Goal: Check status: Check status

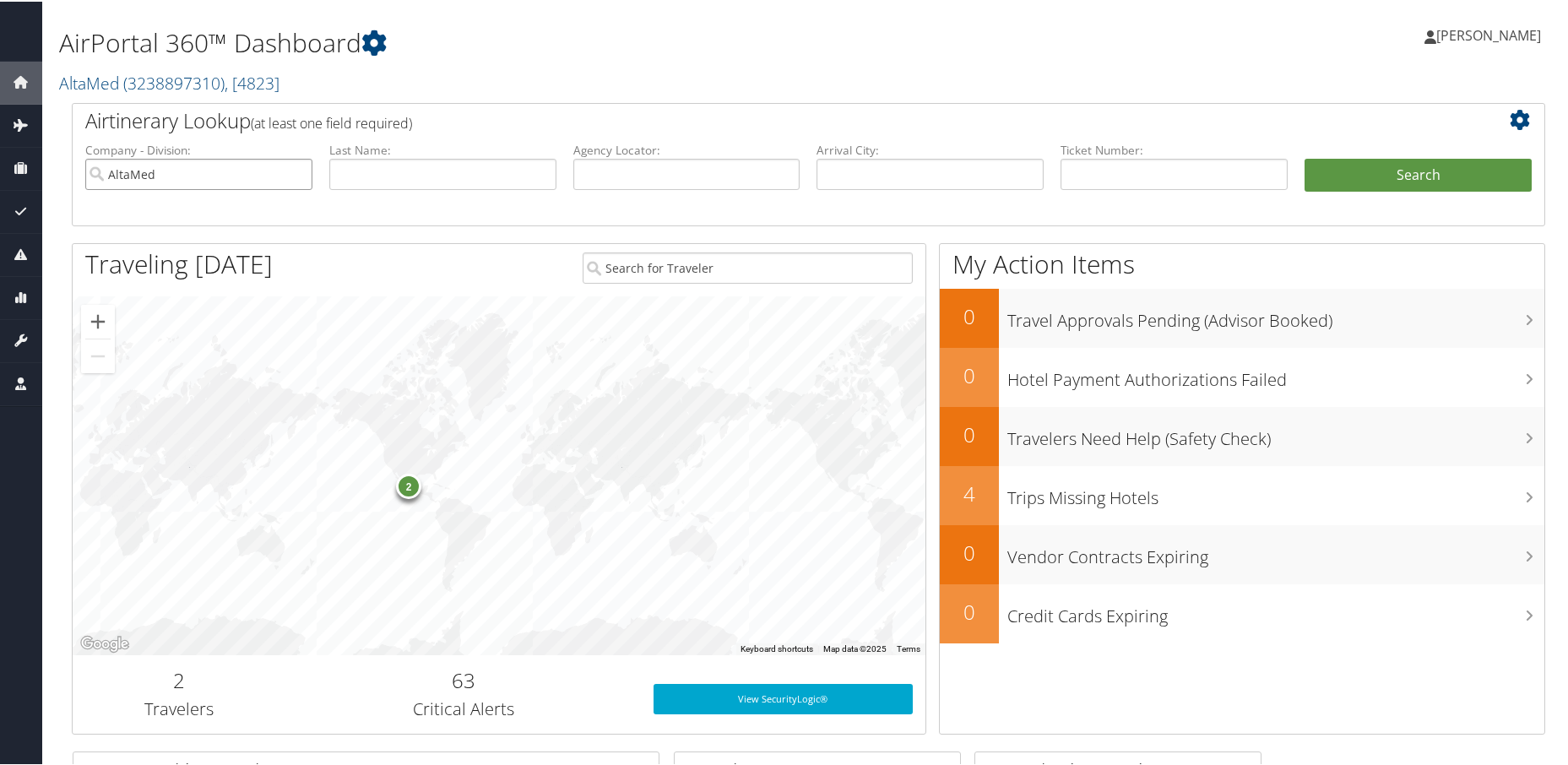
click at [296, 176] on input "AltaMed" at bounding box center [199, 173] width 228 height 31
click at [244, 174] on input "search" at bounding box center [199, 173] width 228 height 31
type input "frc"
click at [1305, 157] on button "Search" at bounding box center [1419, 174] width 228 height 34
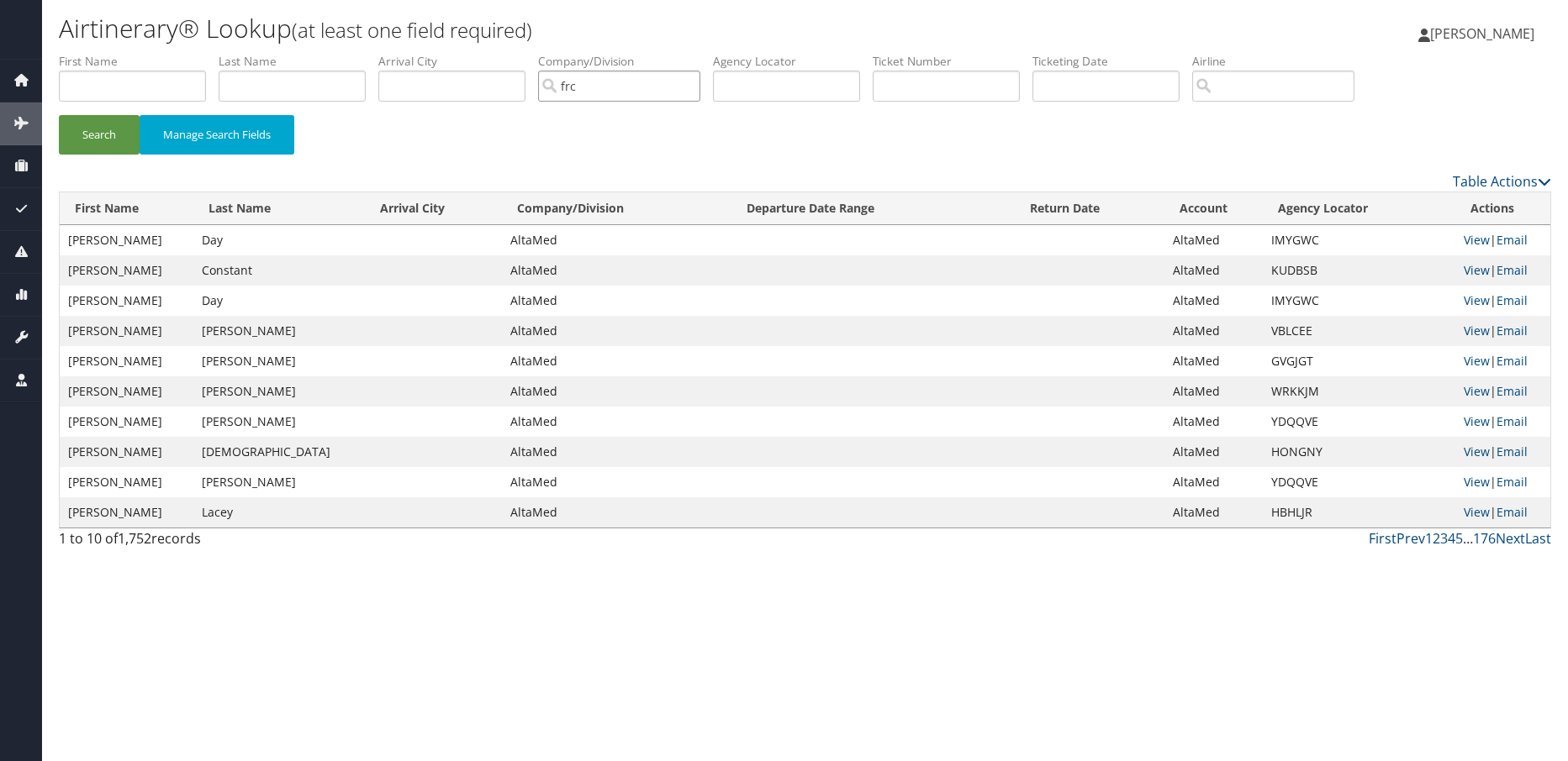
drag, startPoint x: 639, startPoint y: 91, endPoint x: 453, endPoint y: 91, distance: 186.0
click at [453, 53] on ul "First Name Last Name Departure City Arrival City Company/Division frc Airport/C…" at bounding box center [805, 53] width 1492 height 0
click at [584, 118] on div "Family Research Council (GBFR00)" at bounding box center [669, 118] width 241 height 17
type input "Family Research Council"
click at [84, 138] on button "Search" at bounding box center [99, 134] width 81 height 39
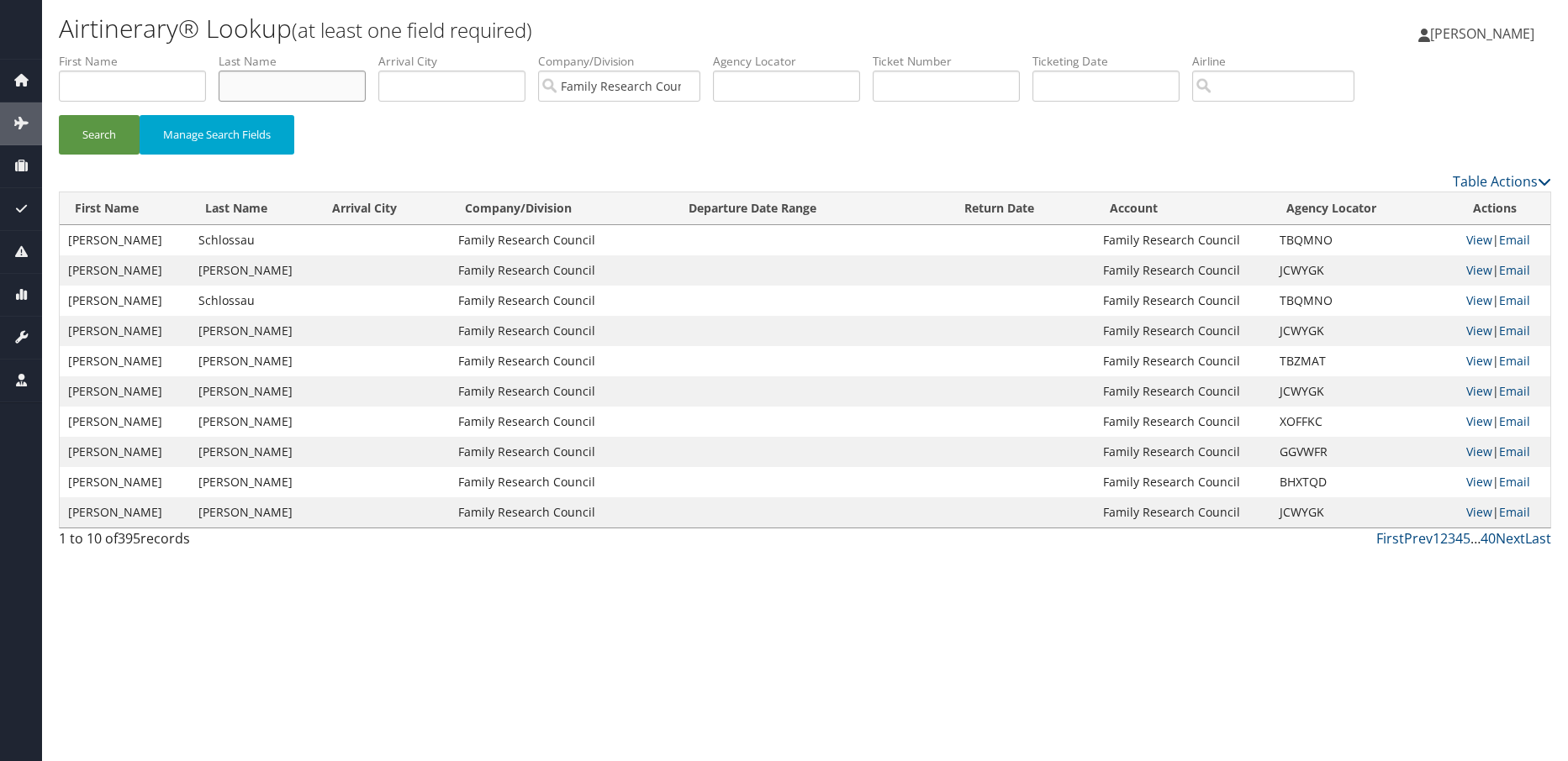
click at [232, 81] on input "text" at bounding box center [292, 86] width 147 height 31
type input "mork"
click at [59, 115] on button "Search" at bounding box center [99, 134] width 81 height 39
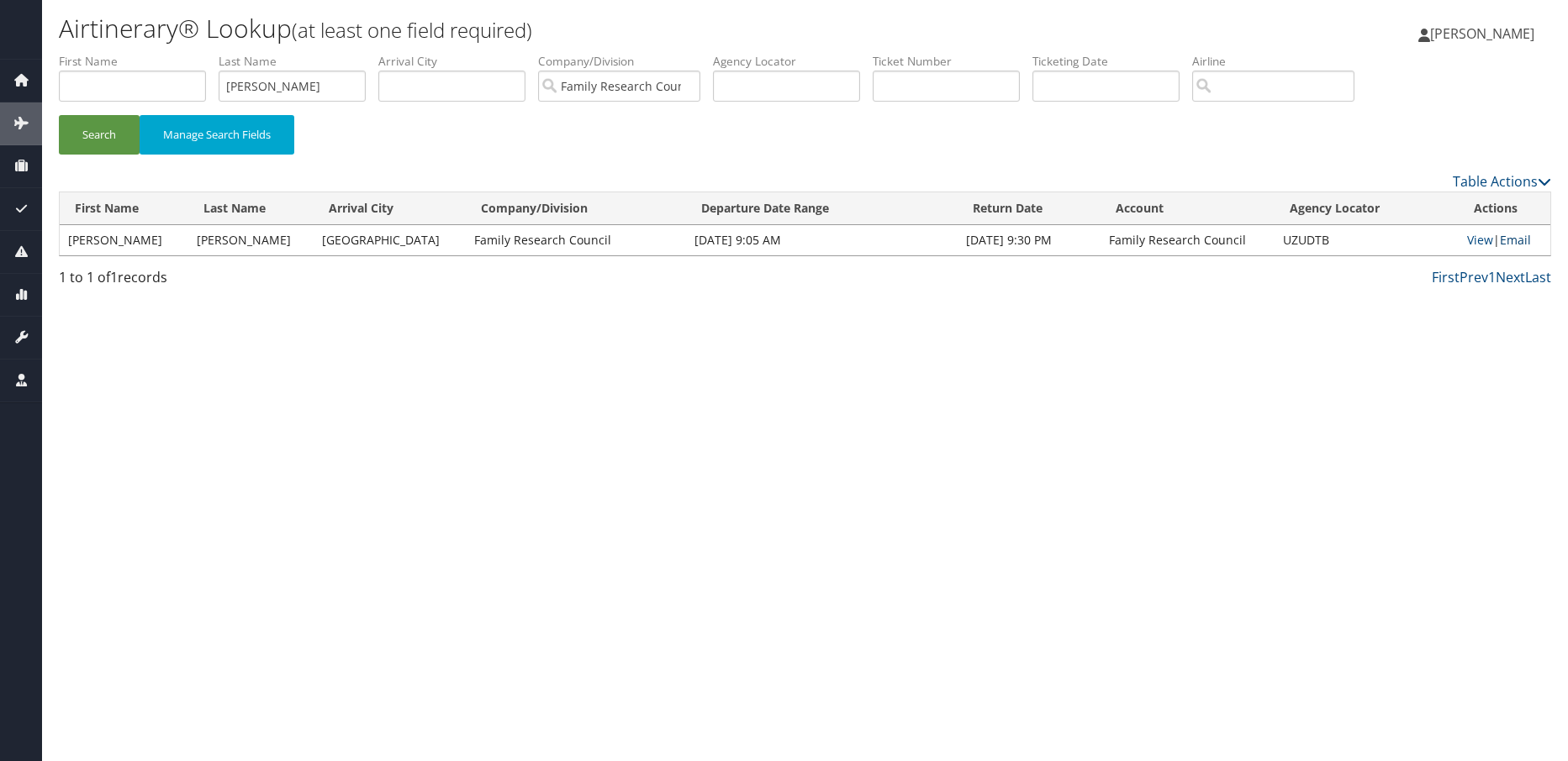
click at [1524, 242] on link "Email" at bounding box center [1515, 240] width 31 height 16
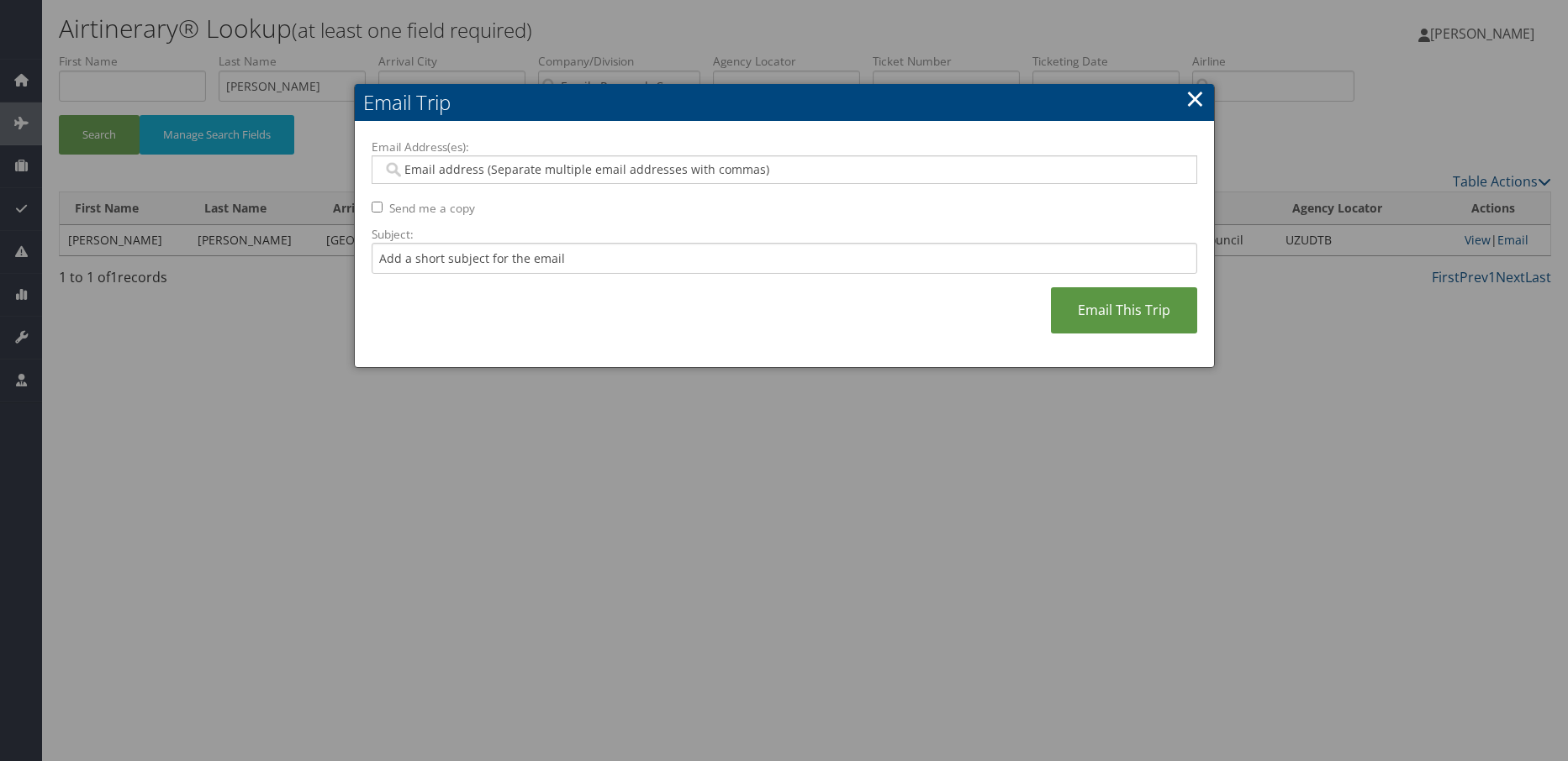
click at [700, 172] on input "Email Address(es):" at bounding box center [784, 170] width 803 height 17
type input "rdanz@frc.org"
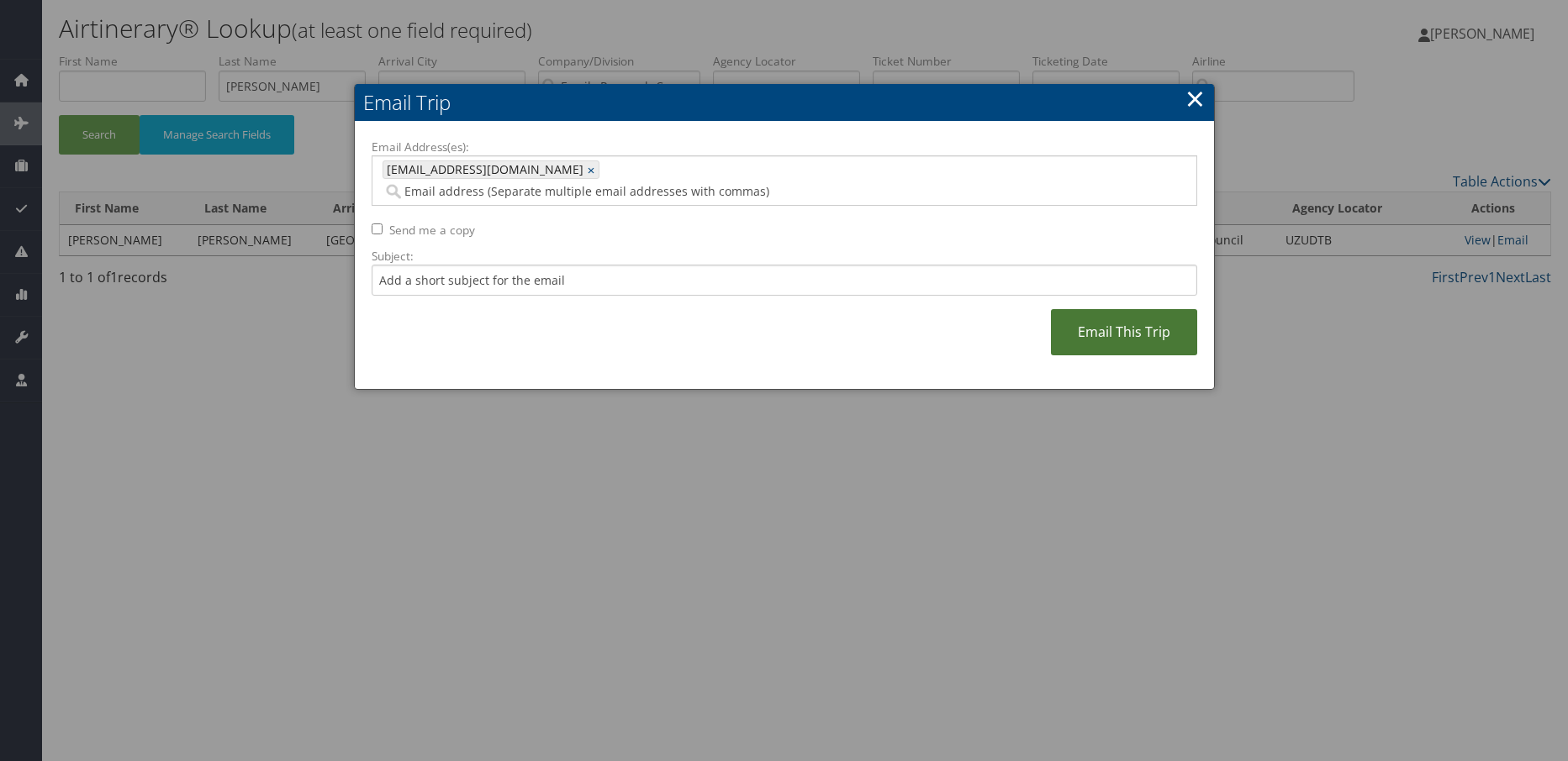
click at [1132, 319] on link "Email This Trip" at bounding box center [1123, 332] width 146 height 46
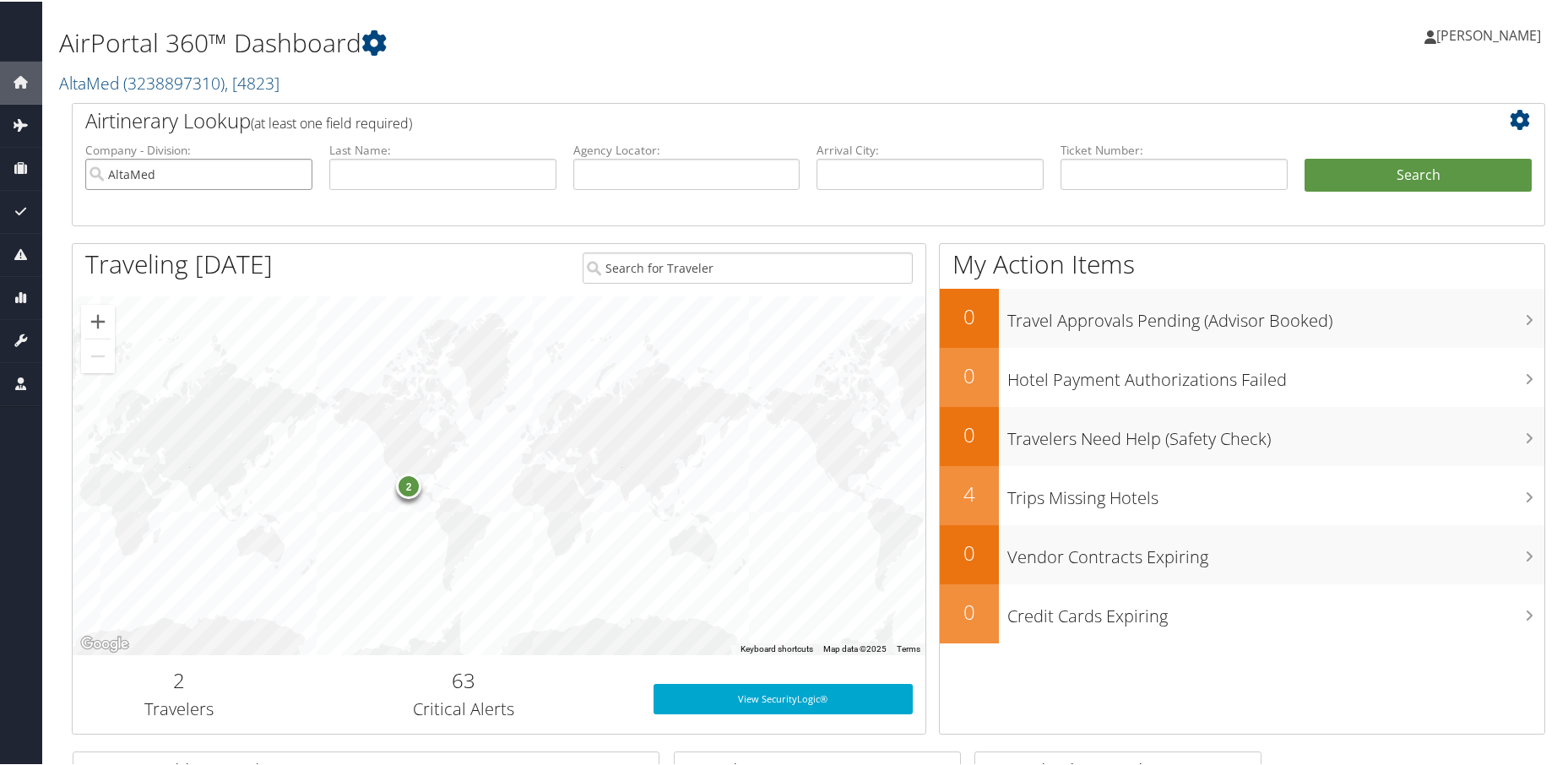
click at [293, 173] on input "AltaMed" at bounding box center [199, 173] width 228 height 31
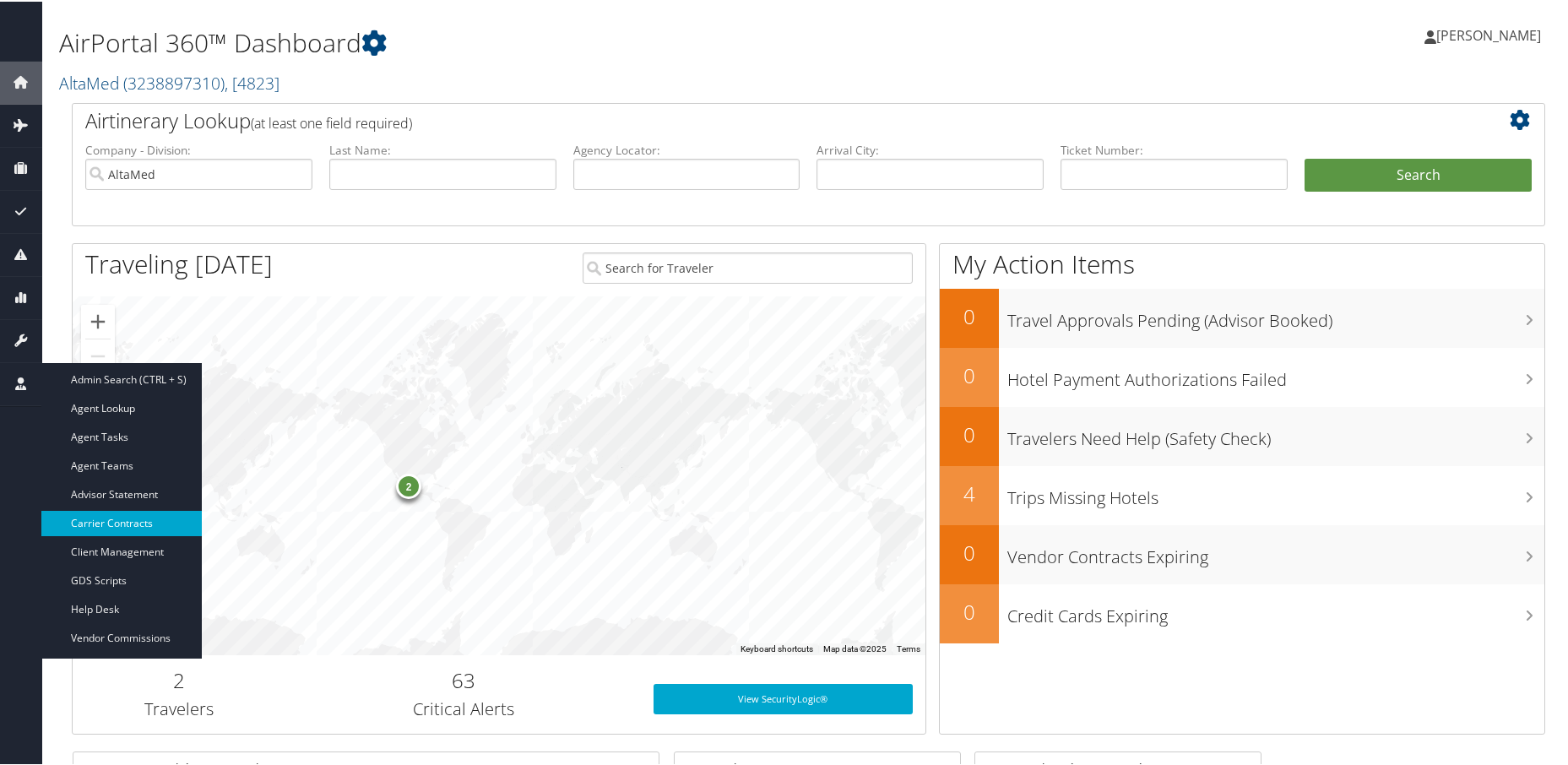
click at [98, 526] on link "Carrier Contracts" at bounding box center [122, 522] width 160 height 25
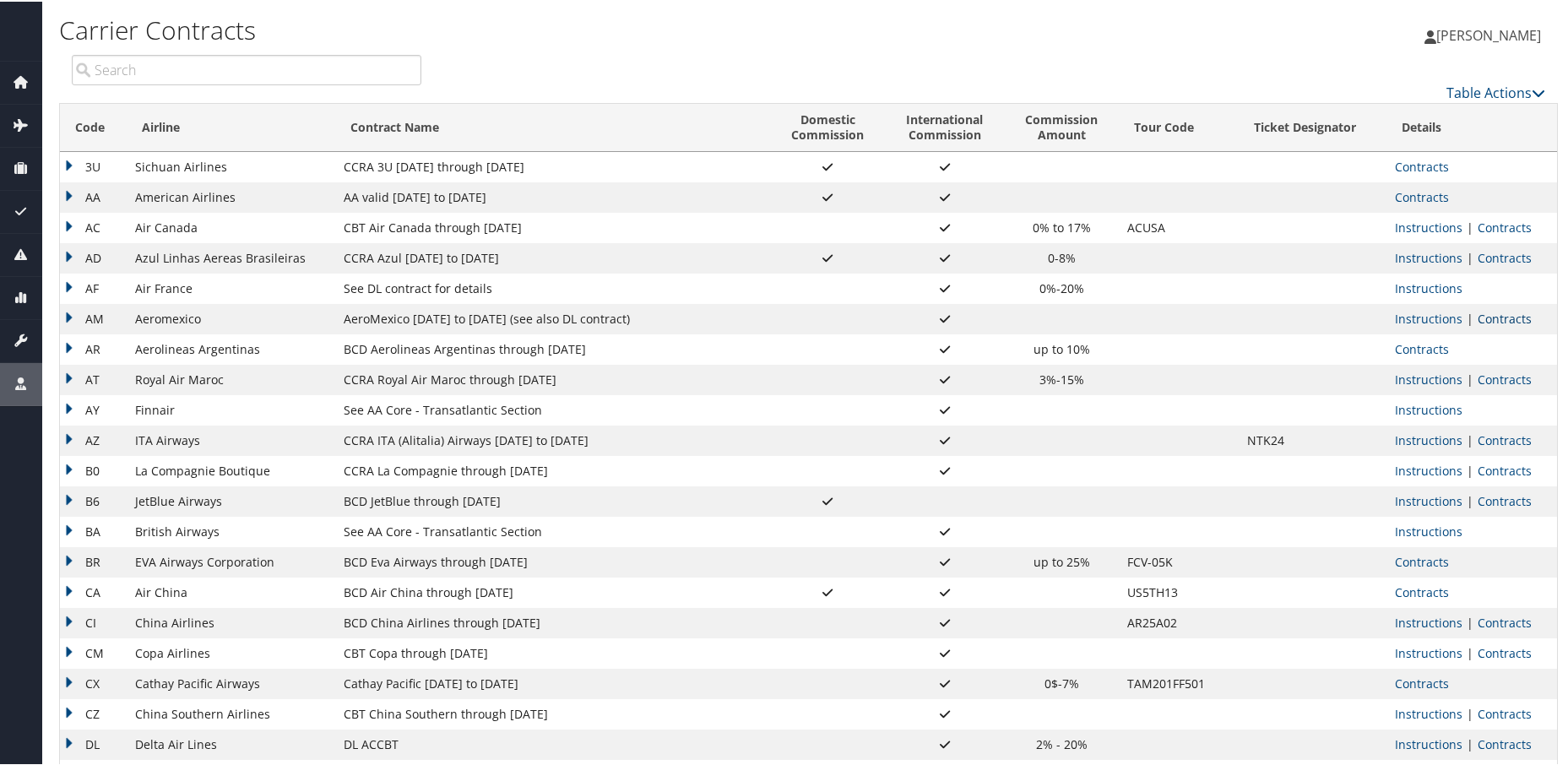
click at [1486, 315] on link "Contracts" at bounding box center [1504, 316] width 54 height 16
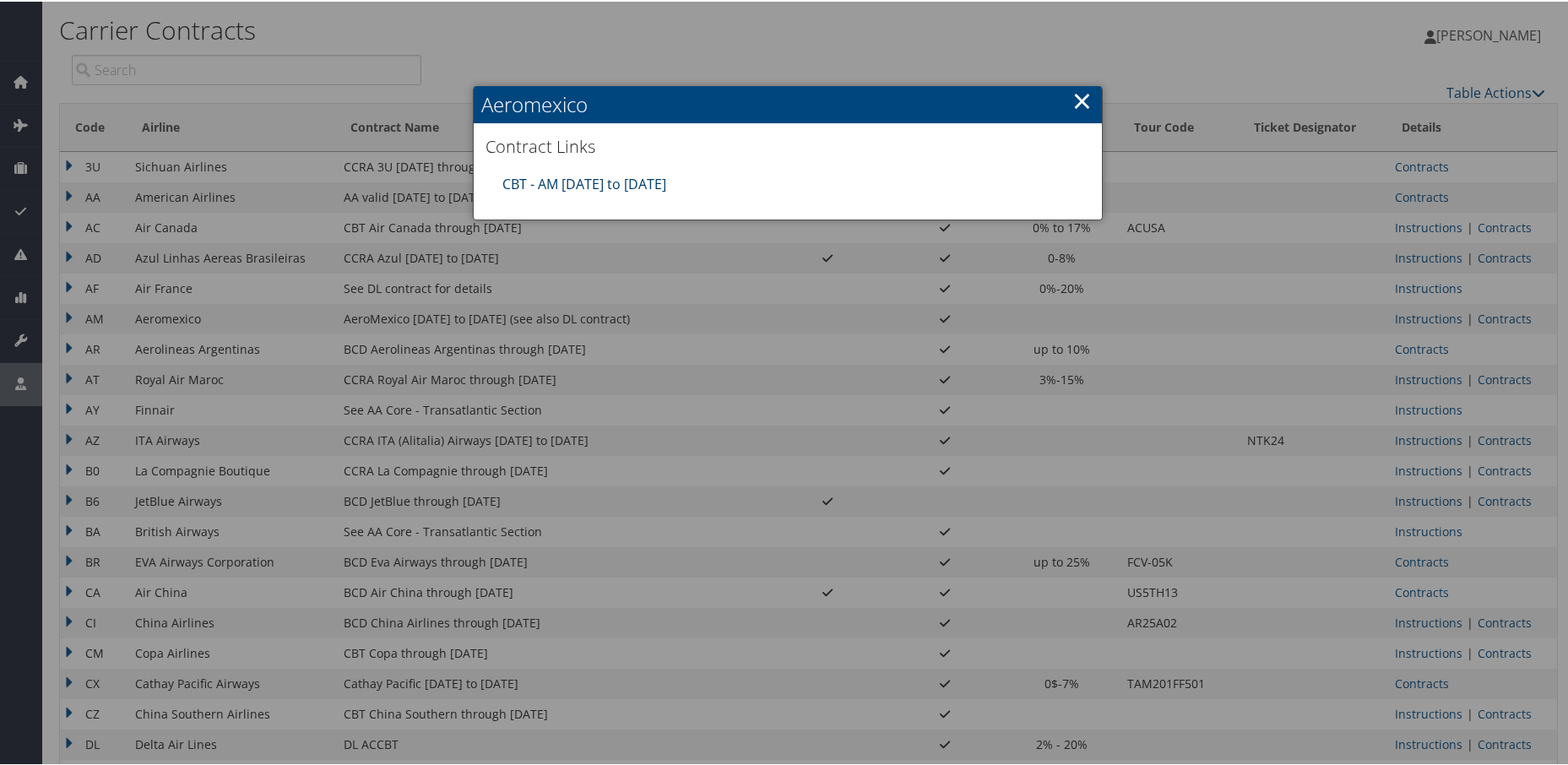
click at [597, 178] on link "CBT - AM 4.1.25 to 3.31.26" at bounding box center [585, 181] width 164 height 18
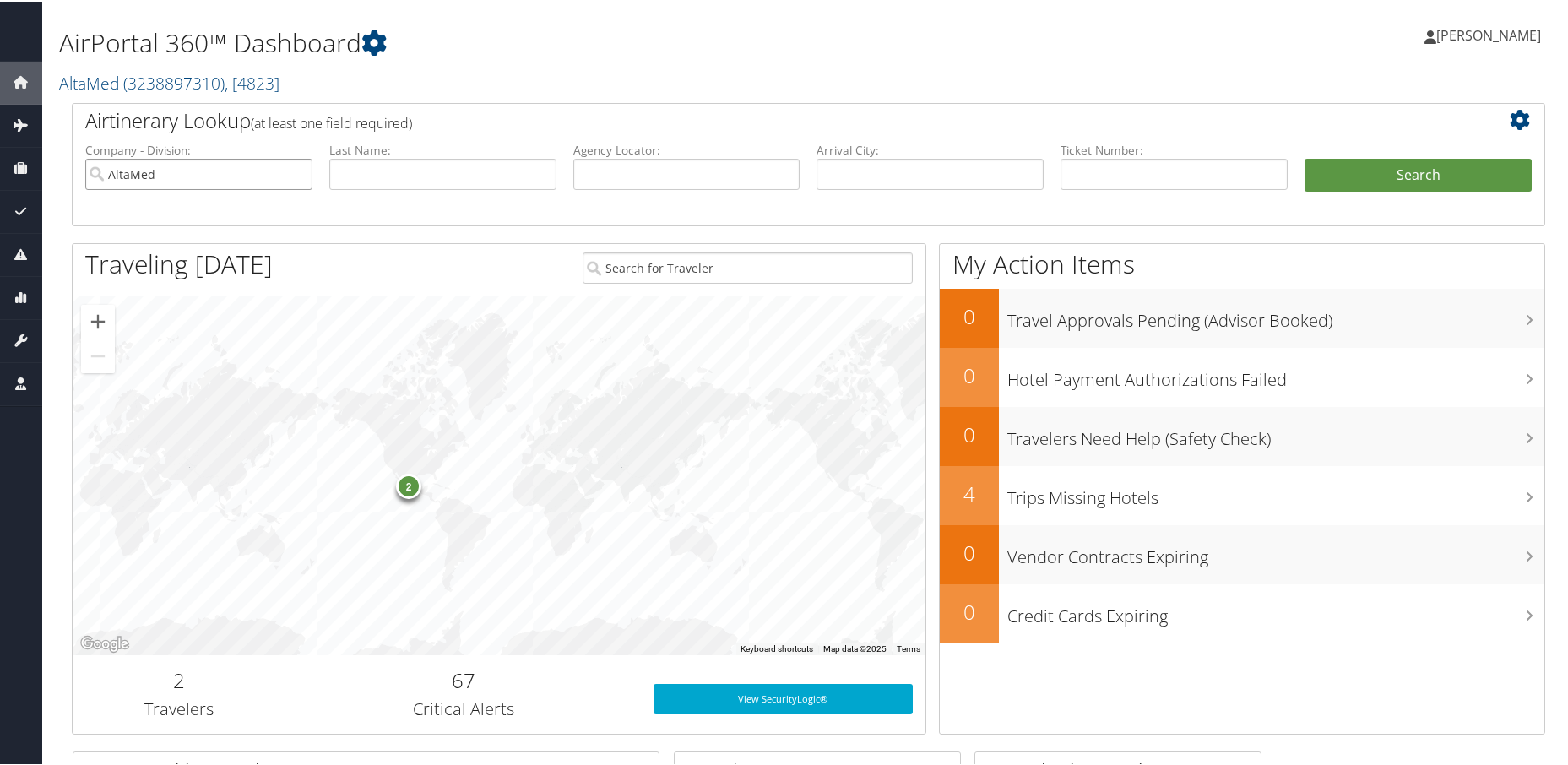
click at [297, 173] on input "AltaMed" at bounding box center [199, 173] width 228 height 31
click at [690, 175] on input "text" at bounding box center [687, 173] width 228 height 31
paste input "LVMLHK"
type input "LVMLHK"
click at [1405, 172] on button "Search" at bounding box center [1419, 174] width 228 height 34
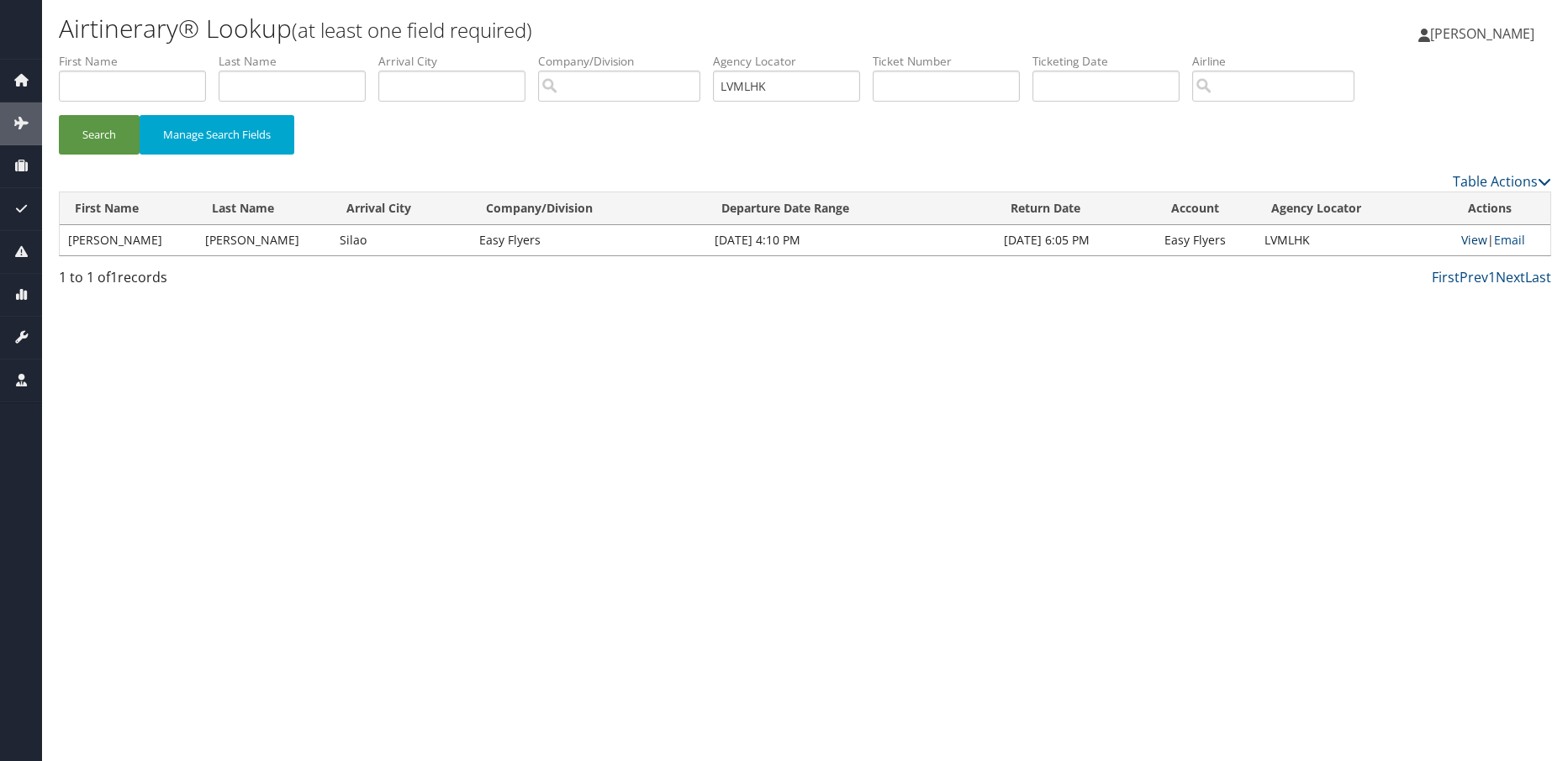
click at [1461, 240] on link "View" at bounding box center [1474, 240] width 26 height 16
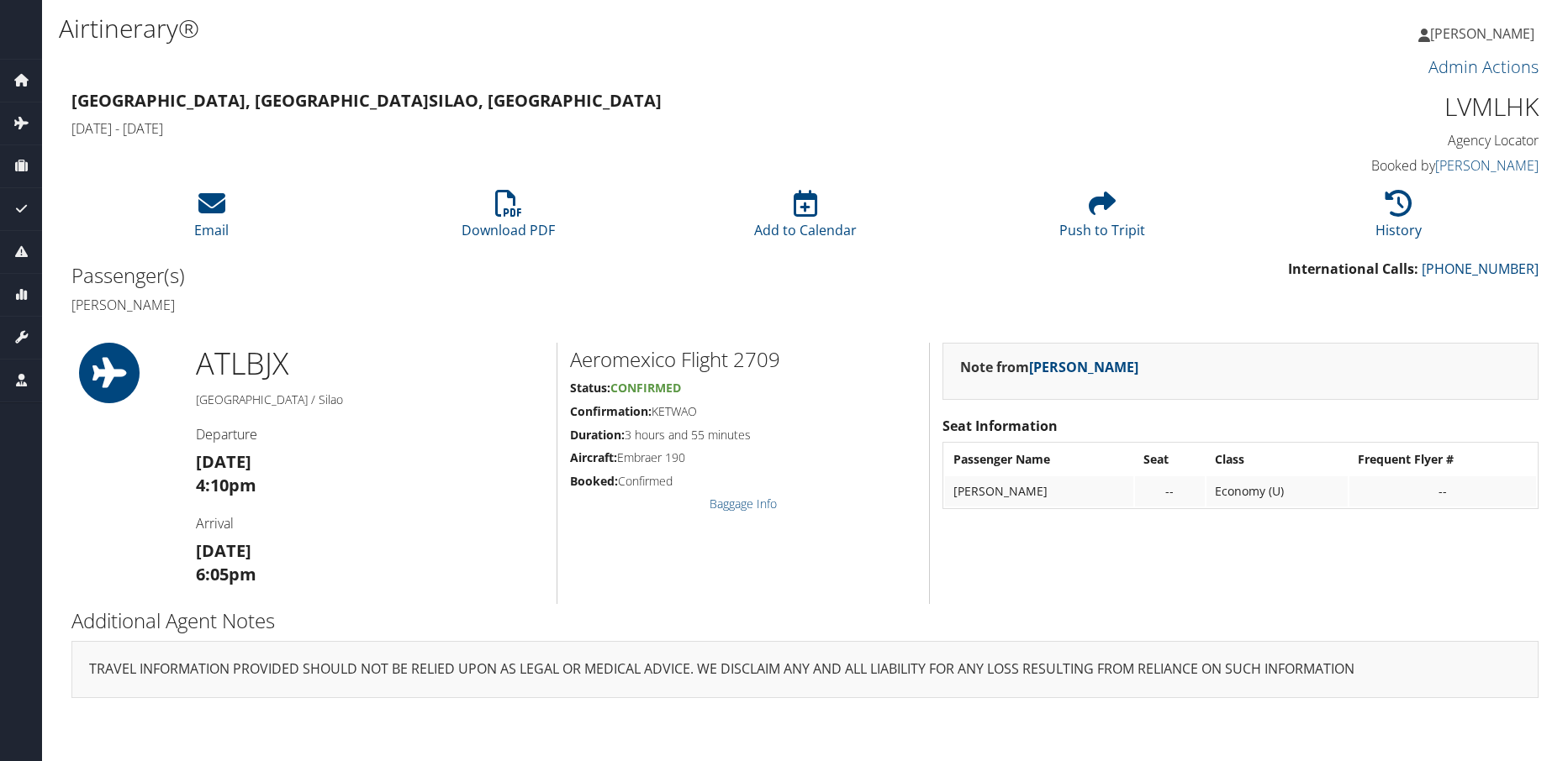
click at [1064, 536] on div "Note from [PERSON_NAME] Seat Information Passenger Name Seat Class Frequent Fly…" at bounding box center [1240, 473] width 622 height 261
